Goal: Information Seeking & Learning: Find specific fact

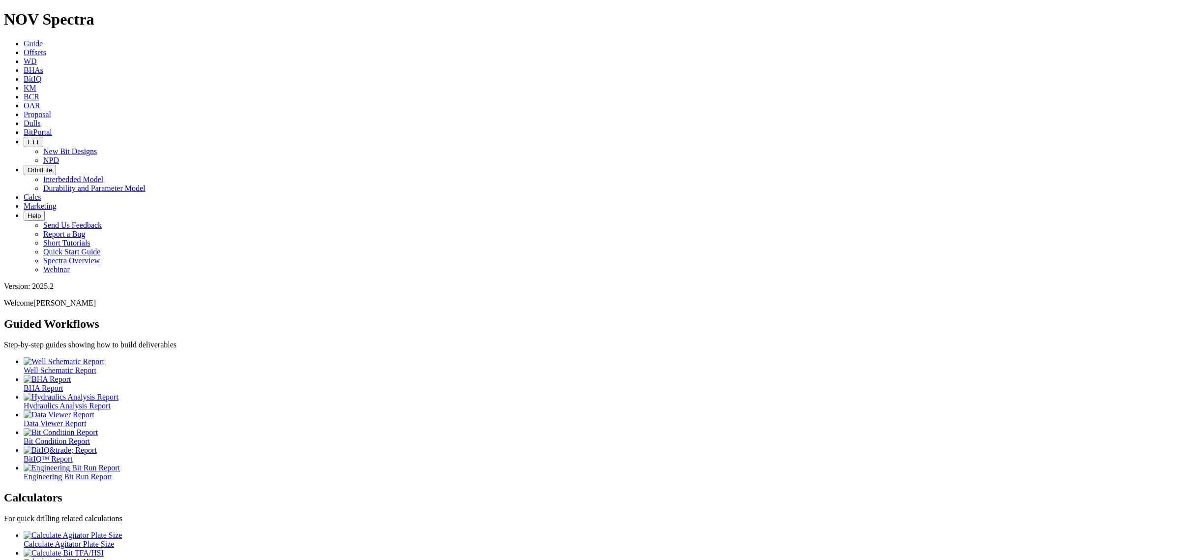
click at [46, 48] on link "Offsets" at bounding box center [35, 52] width 23 height 8
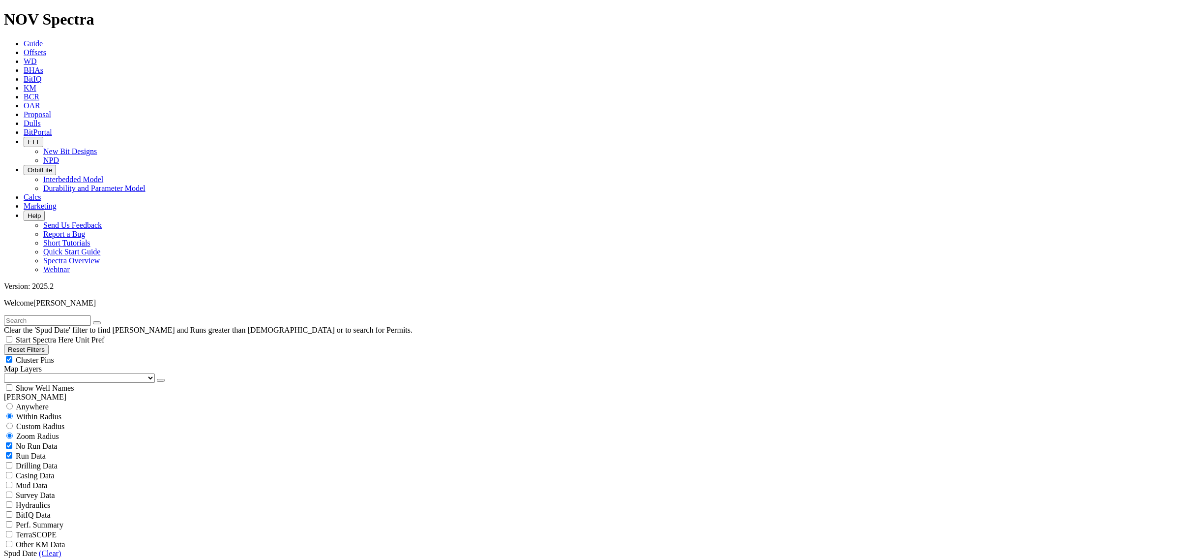
click at [60, 315] on input "text" at bounding box center [47, 320] width 87 height 10
type input "boulder"
click at [37, 402] on span "Anywhere" at bounding box center [32, 406] width 33 height 8
radio input "true"
radio input "false"
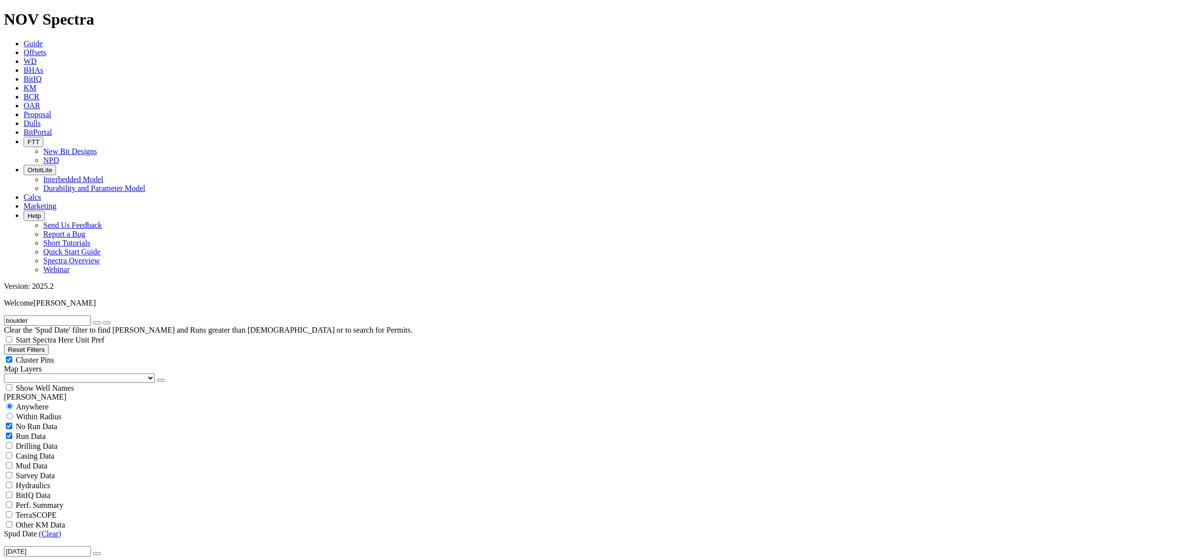
scroll to position [123, 0]
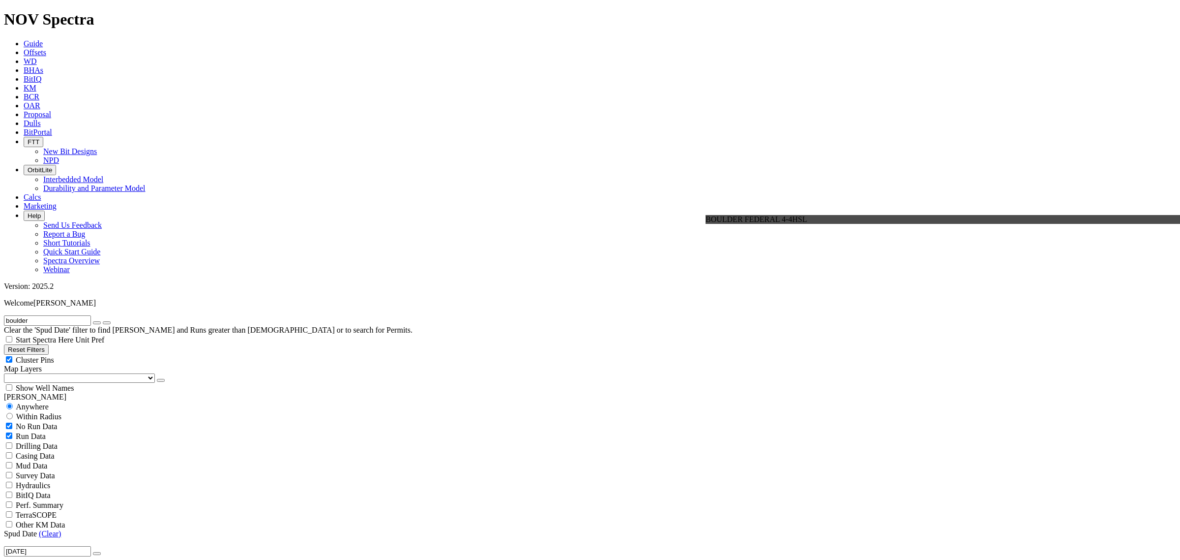
radio input "false"
radio input "true"
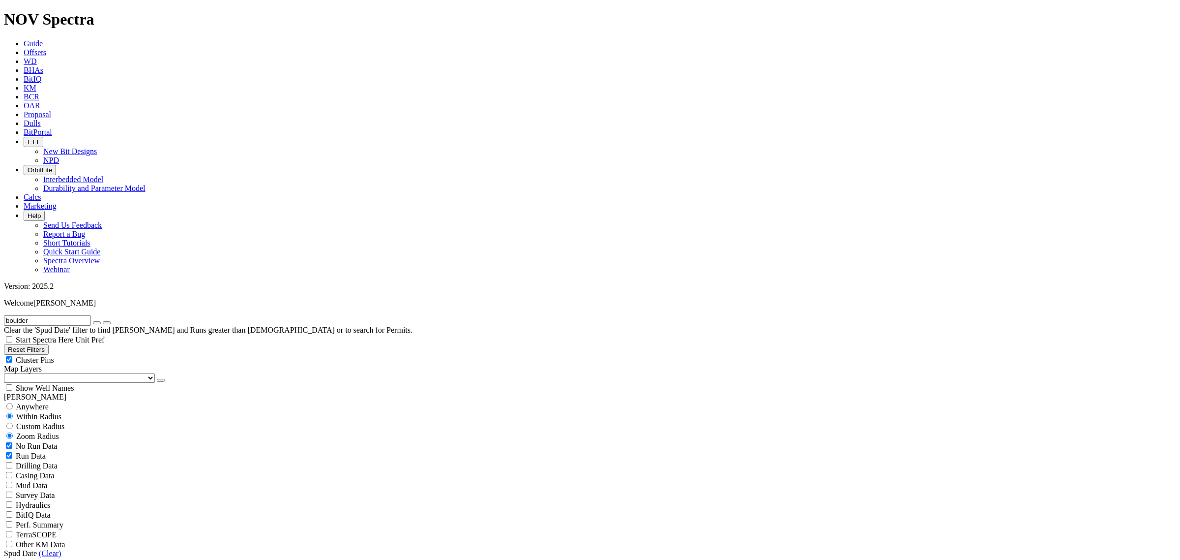
scroll to position [987, 0]
click at [60, 315] on input "boulder" at bounding box center [47, 320] width 87 height 10
type input "boulder 13c2-17d"
click at [31, 402] on span "Anywhere" at bounding box center [32, 406] width 33 height 8
radio input "true"
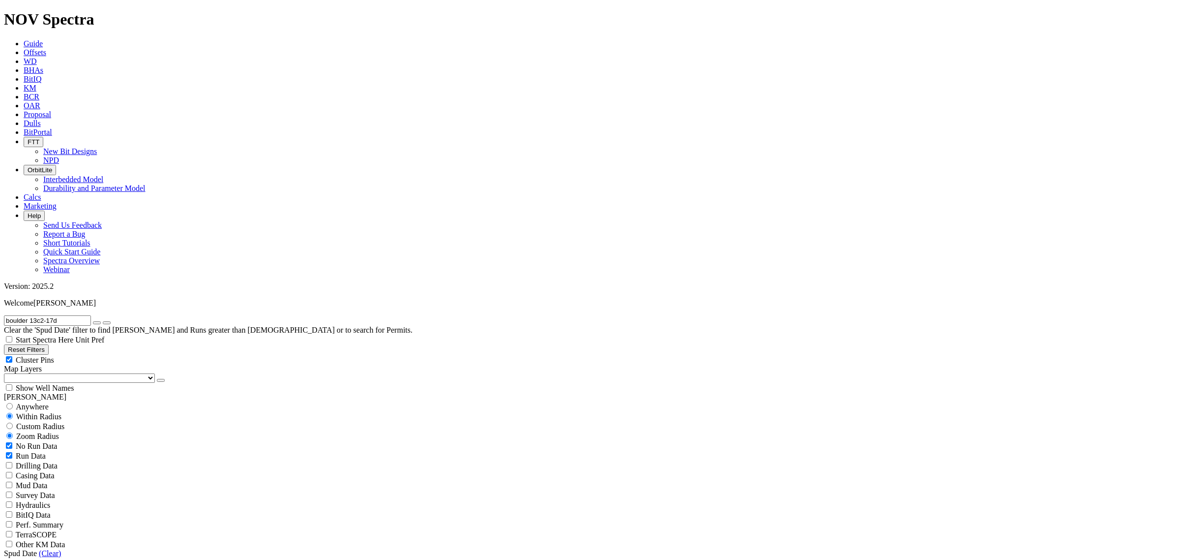
radio input "false"
drag, startPoint x: 79, startPoint y: 40, endPoint x: 37, endPoint y: 45, distance: 42.0
click at [37, 315] on input "boulder 13c2-17d" at bounding box center [47, 320] width 87 height 10
type input "b"
drag, startPoint x: 67, startPoint y: 45, endPoint x: -78, endPoint y: 42, distance: 144.6
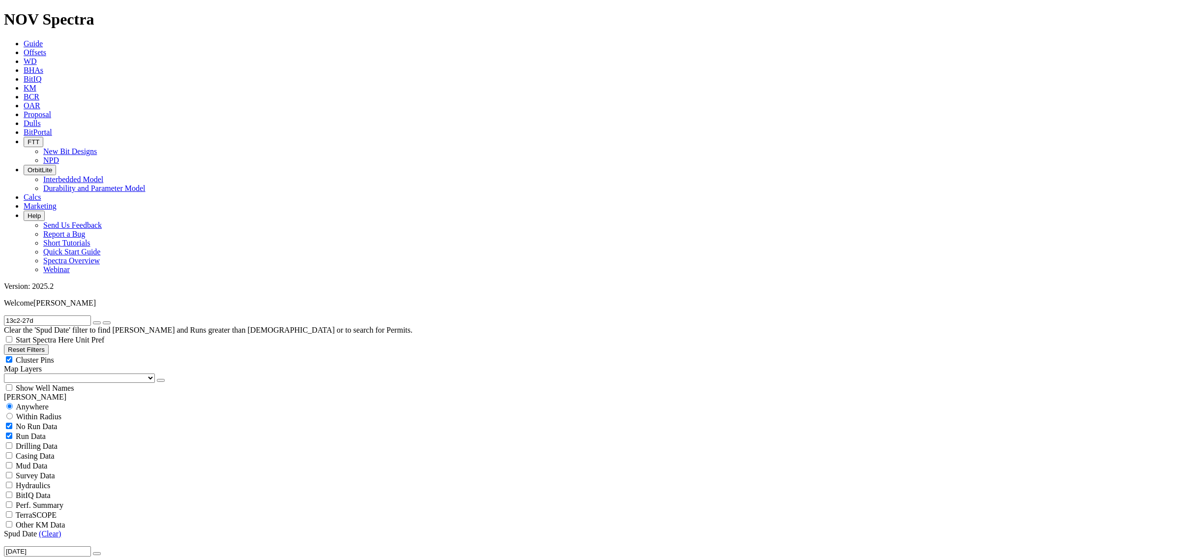
type input "13c2-27d"
